Goal: Browse casually: Explore the website without a specific task or goal

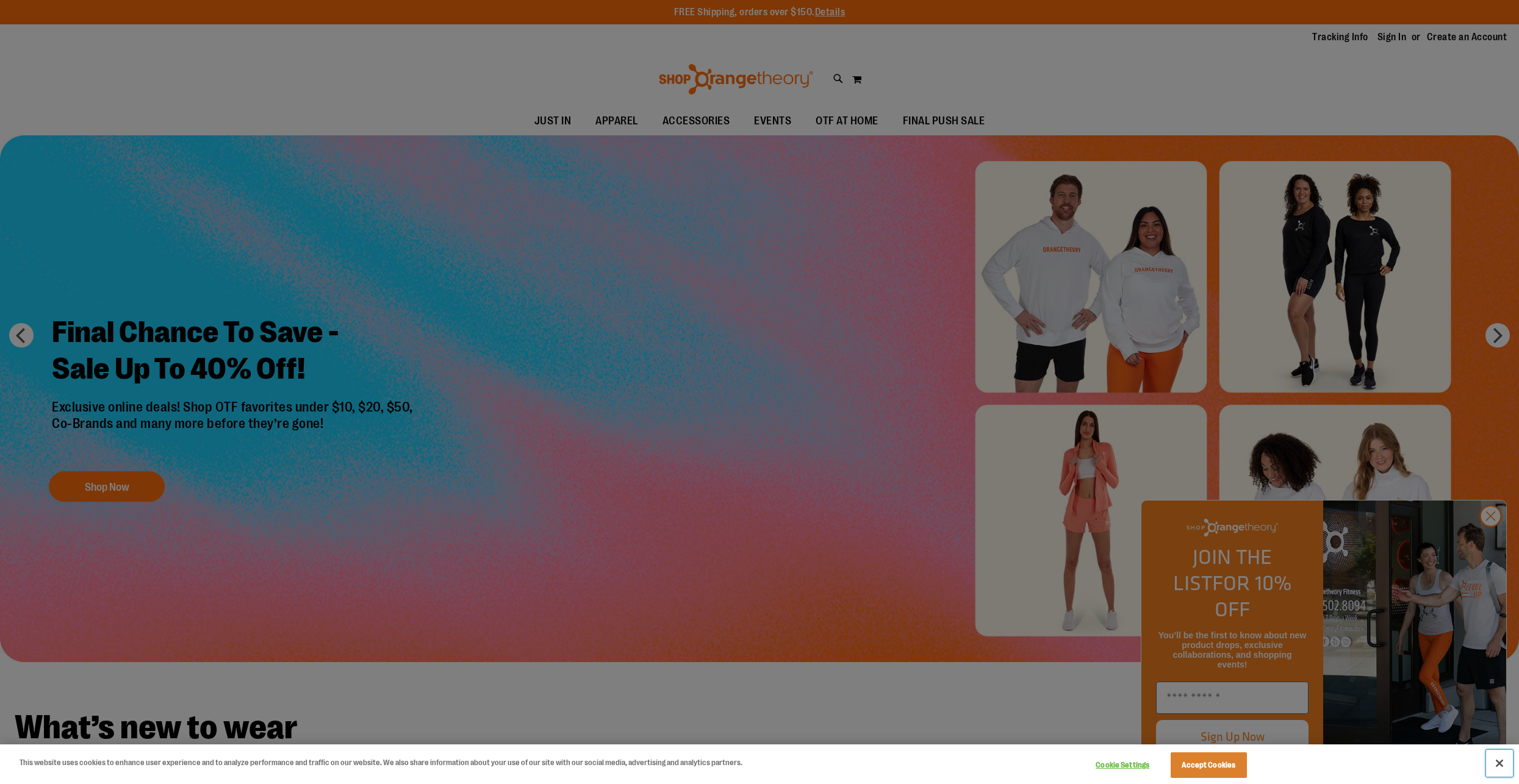
click at [1499, 762] on button "Close" at bounding box center [1499, 762] width 27 height 27
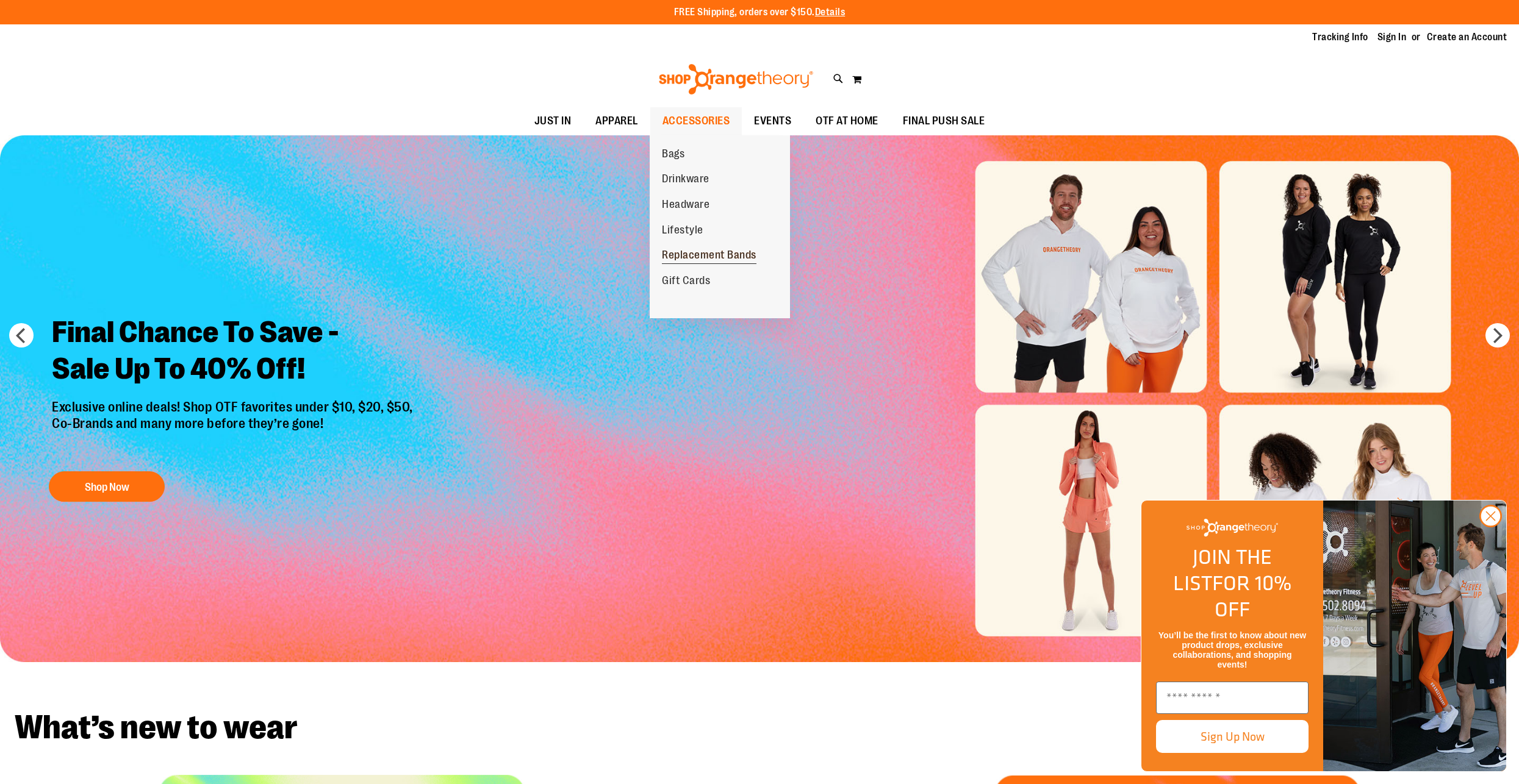
click at [712, 246] on link "Replacement Bands" at bounding box center [710, 256] width 119 height 26
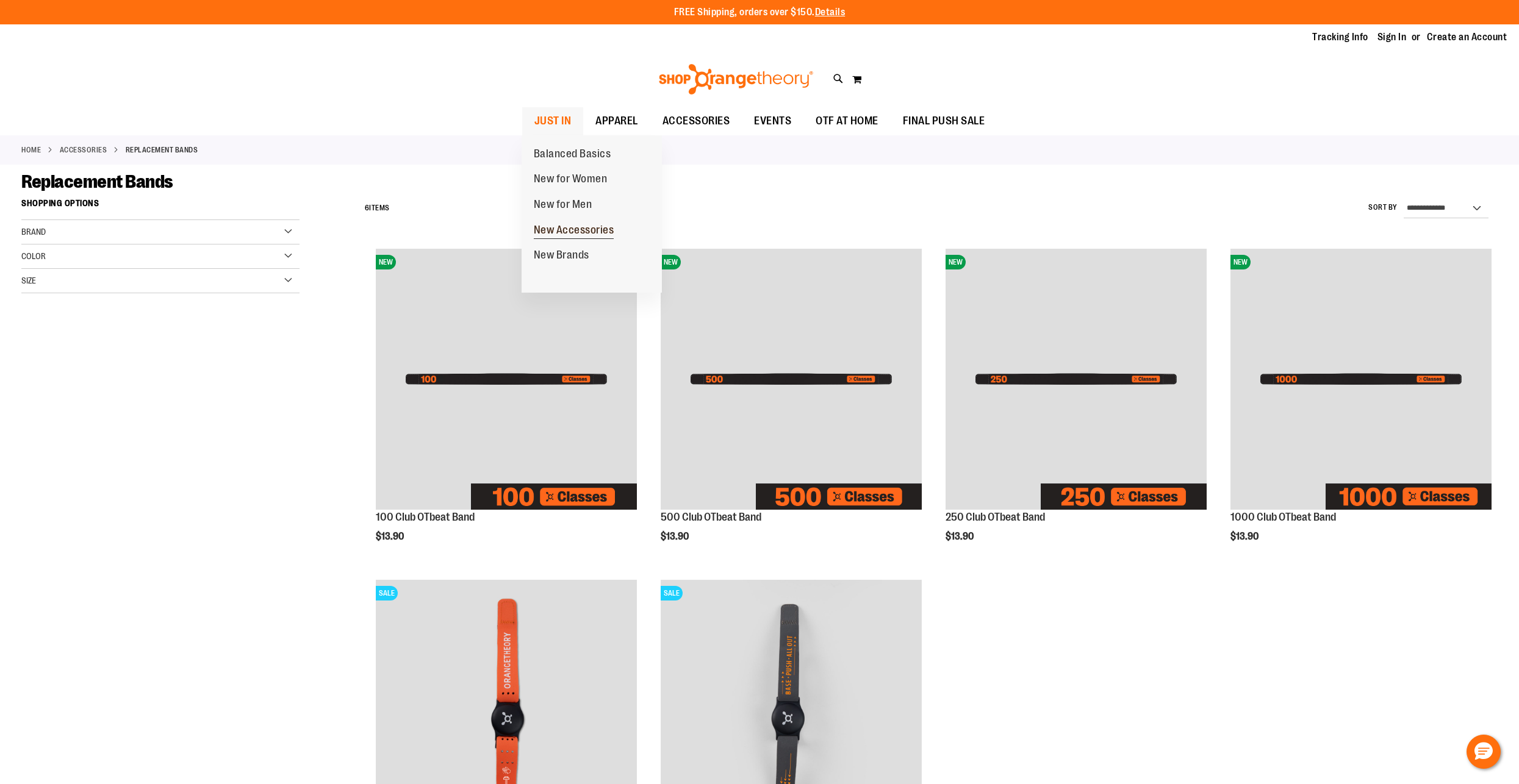
click at [572, 228] on span "New Accessories" at bounding box center [574, 231] width 81 height 15
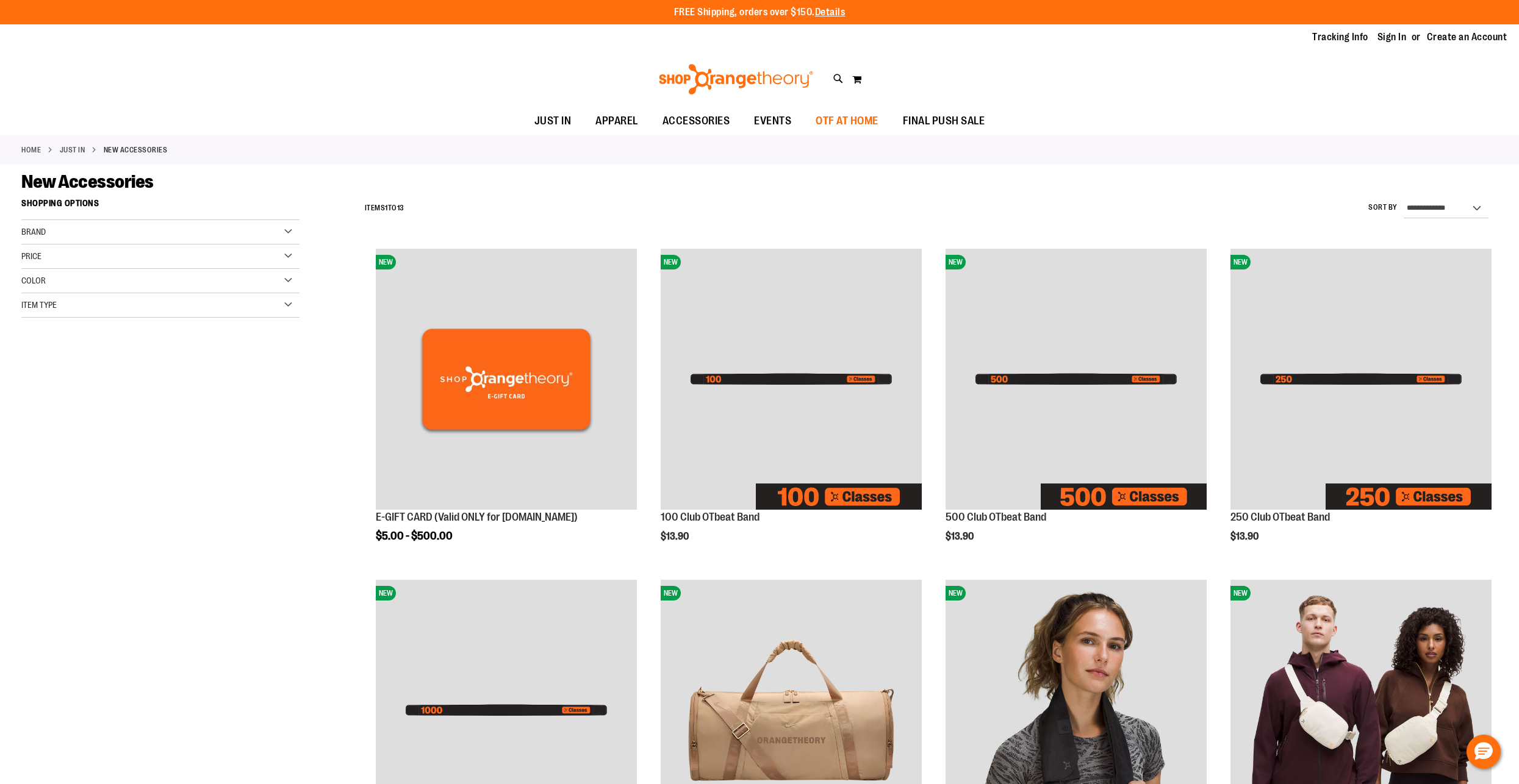
click at [869, 124] on span "OTF AT HOME" at bounding box center [846, 121] width 63 height 28
